Goal: Information Seeking & Learning: Learn about a topic

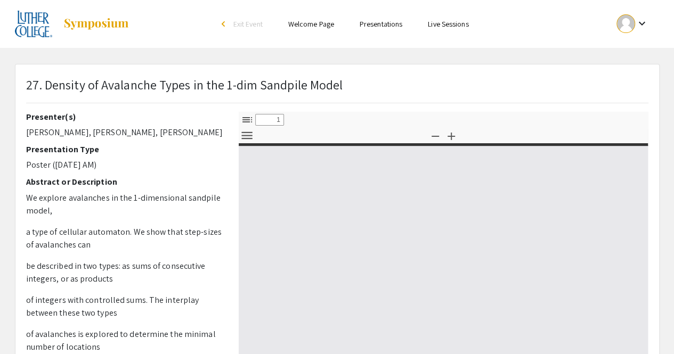
select select "custom"
type input "0"
select select "custom"
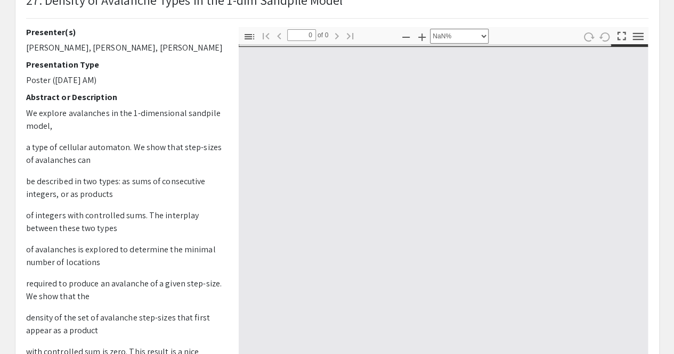
type input "1"
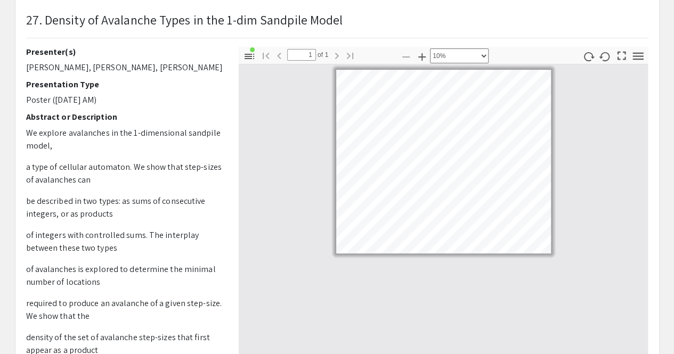
scroll to position [52, 0]
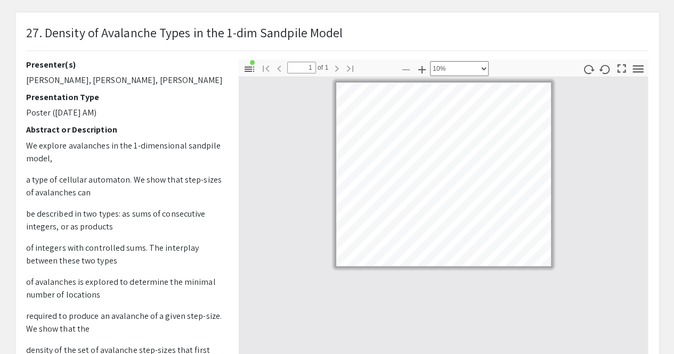
select select "custom"
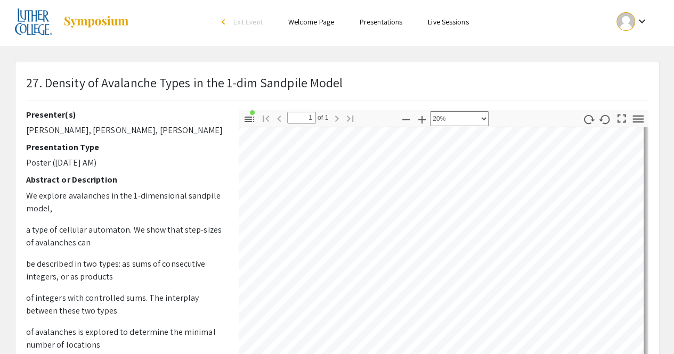
scroll to position [0, 0]
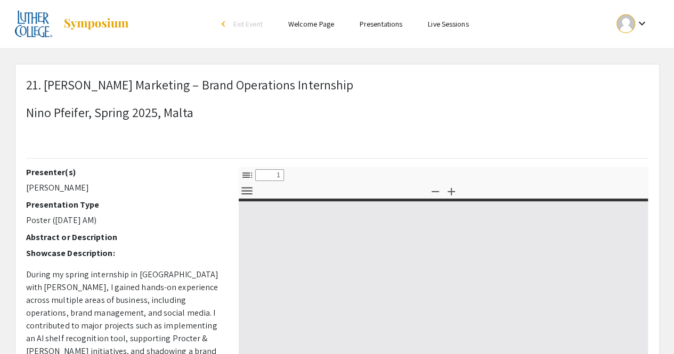
select select "custom"
type input "0"
select select "custom"
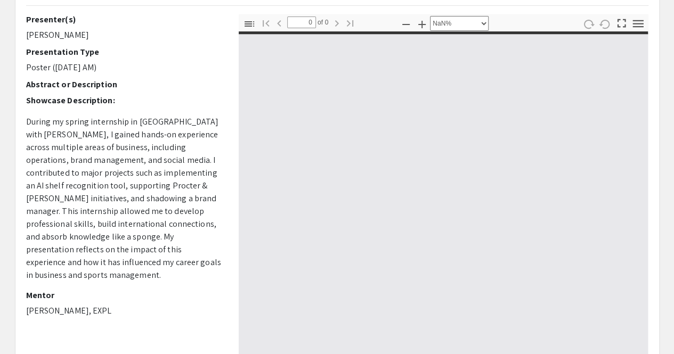
scroll to position [153, 0]
type input "1"
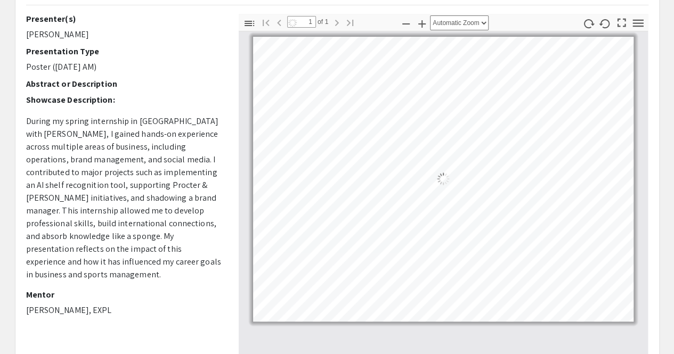
select select "auto"
